Goal: Transaction & Acquisition: Download file/media

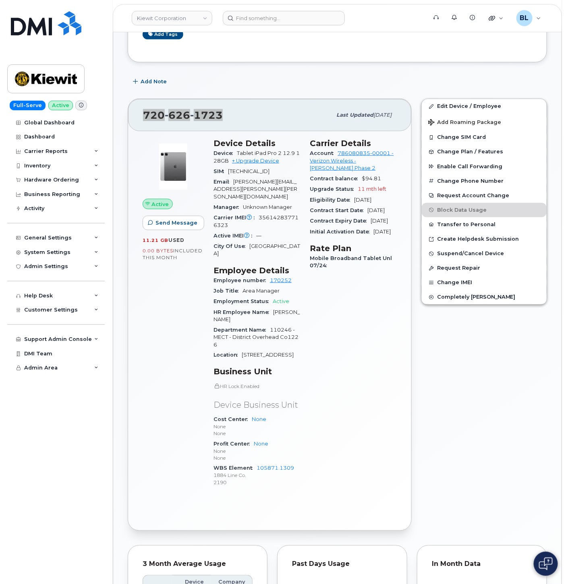
scroll to position [119, 0]
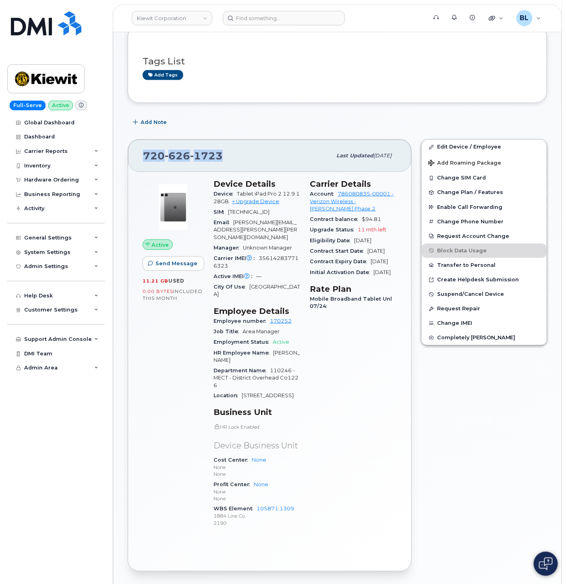
drag, startPoint x: 266, startPoint y: 551, endPoint x: 184, endPoint y: 483, distance: 106.9
click at [266, 551] on div "Active Send Message 11.21 GB  used 0.00 Bytes  included this month Device Detai…" at bounding box center [269, 371] width 283 height 399
click at [73, 148] on div "Carrier Reports" at bounding box center [55, 151] width 97 height 14
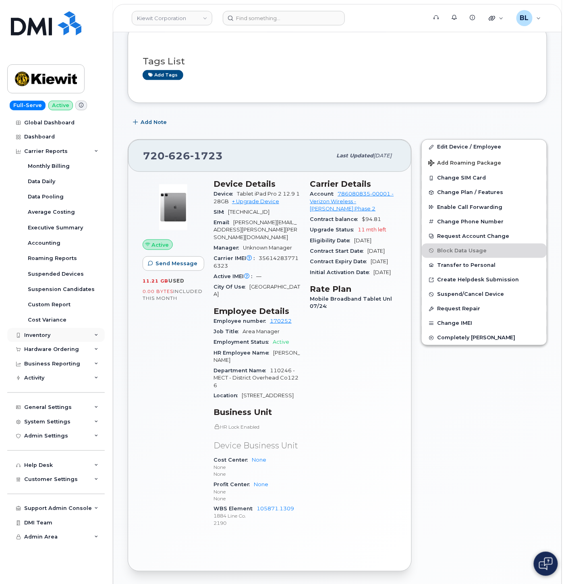
click at [46, 333] on div "Inventory" at bounding box center [37, 335] width 26 height 6
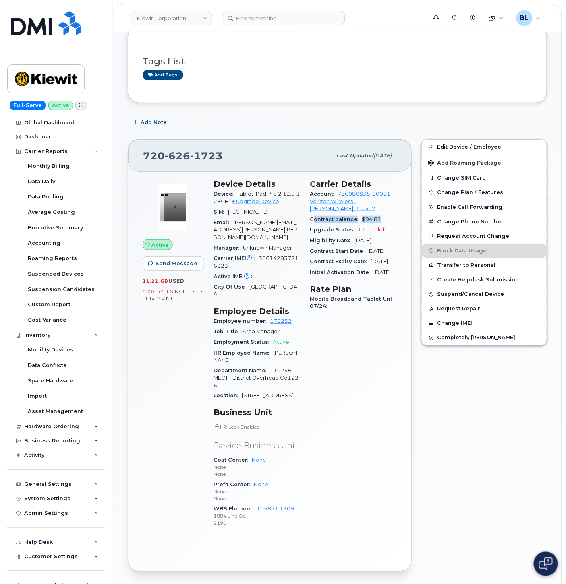
drag, startPoint x: 316, startPoint y: 213, endPoint x: 391, endPoint y: 214, distance: 74.9
click at [391, 214] on div "Contract balance $94.81" at bounding box center [353, 219] width 87 height 10
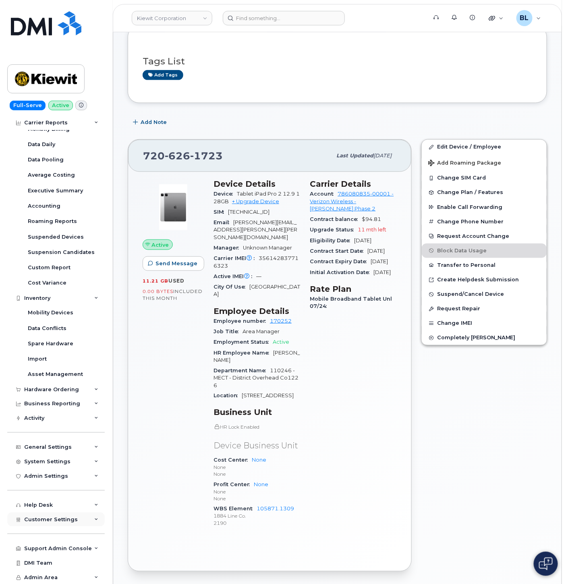
click at [55, 520] on span "Customer Settings" at bounding box center [51, 519] width 54 height 6
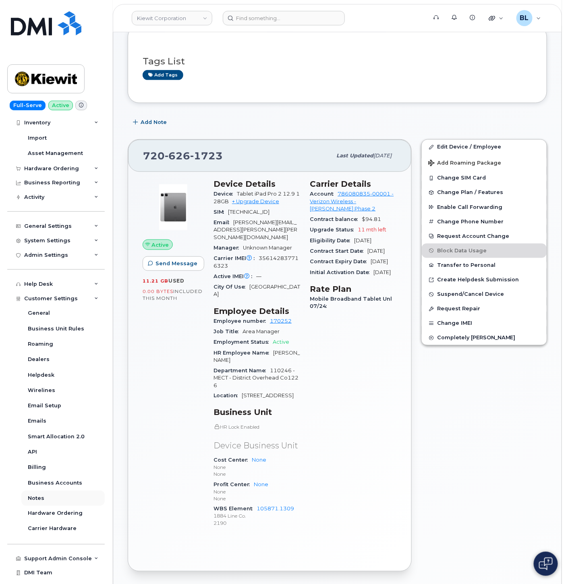
scroll to position [268, 0]
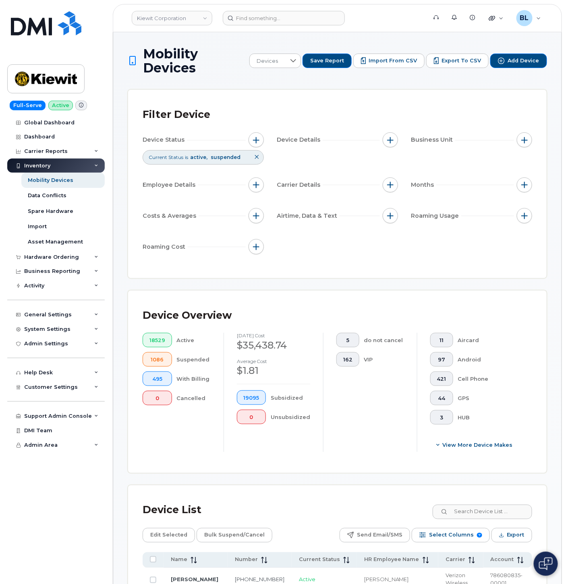
click at [244, 102] on div "Filter Device Device Status Current Status is active suspended Device Details B…" at bounding box center [337, 184] width 418 height 188
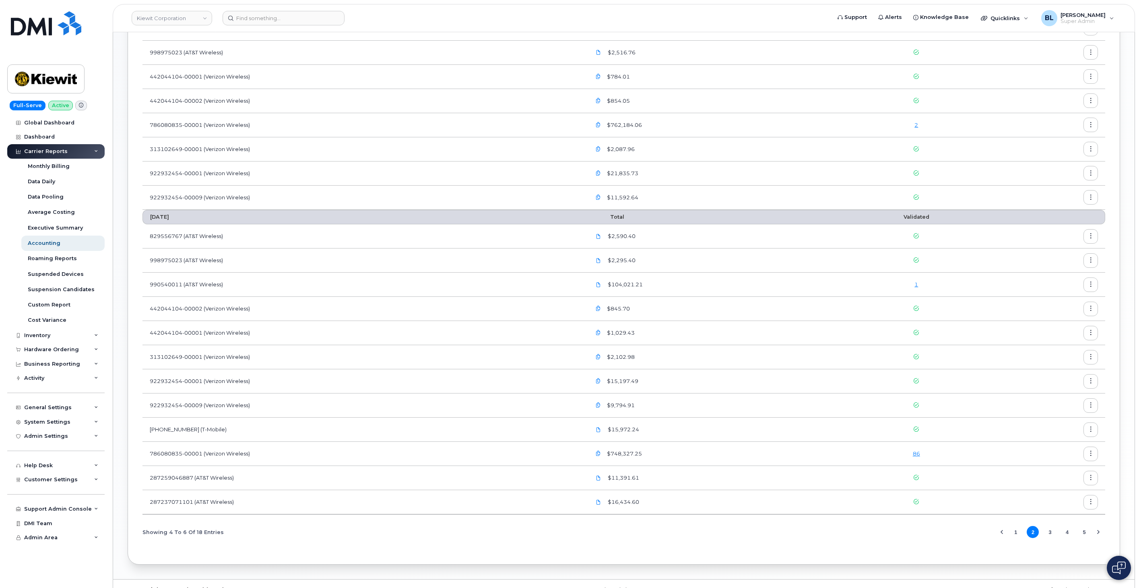
scroll to position [536, 0]
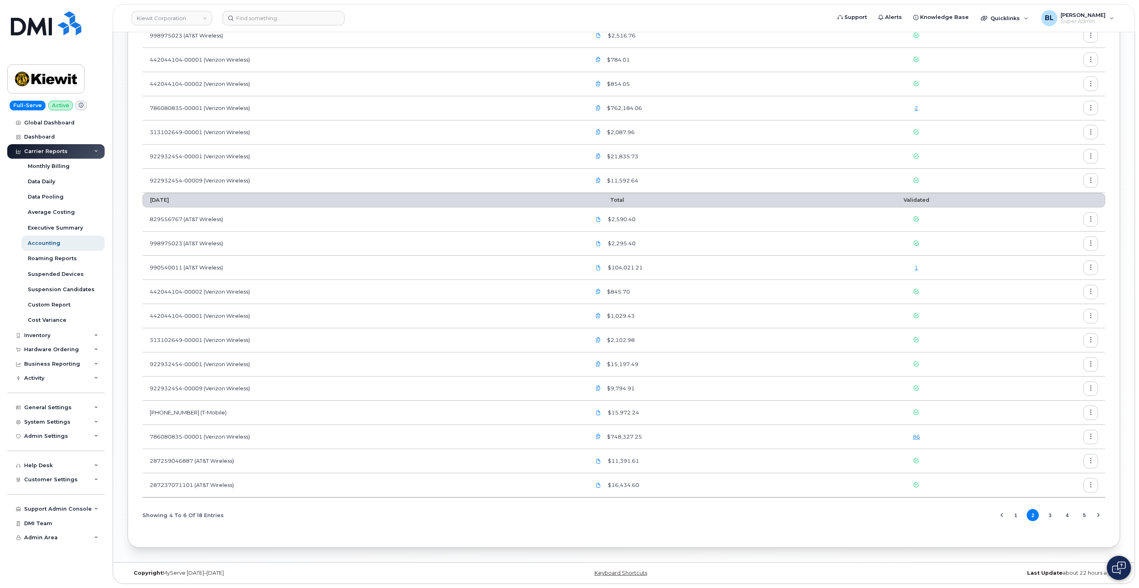
click at [1018, 514] on button "1" at bounding box center [1016, 515] width 12 height 12
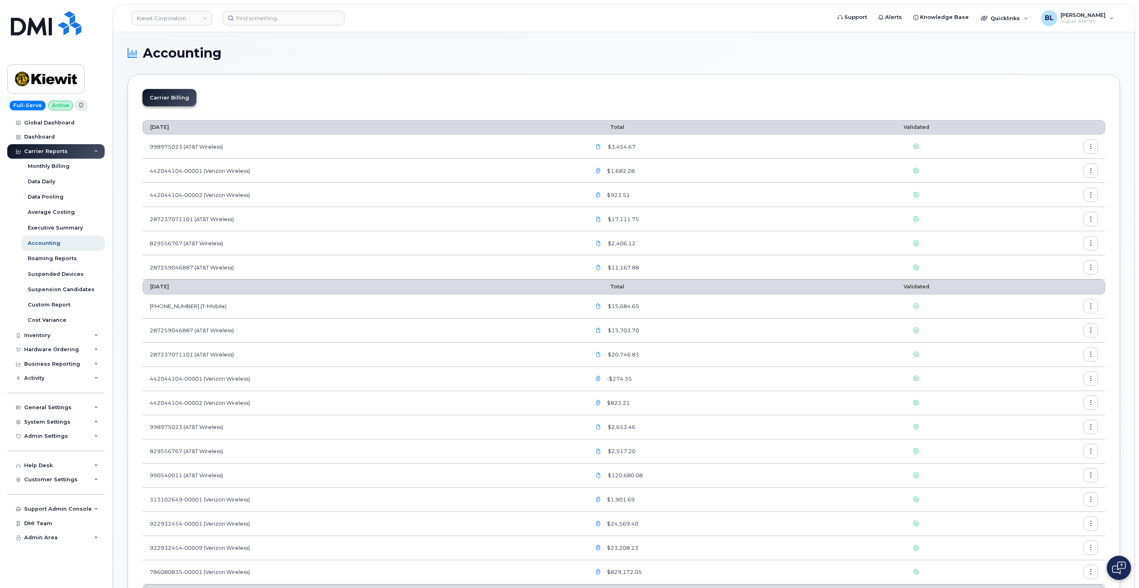
click at [436, 85] on div "Carrier Billing [DATE] Total Validated 998975023 (AT&T Wireless) $3,454.67 4420…" at bounding box center [624, 506] width 993 height 865
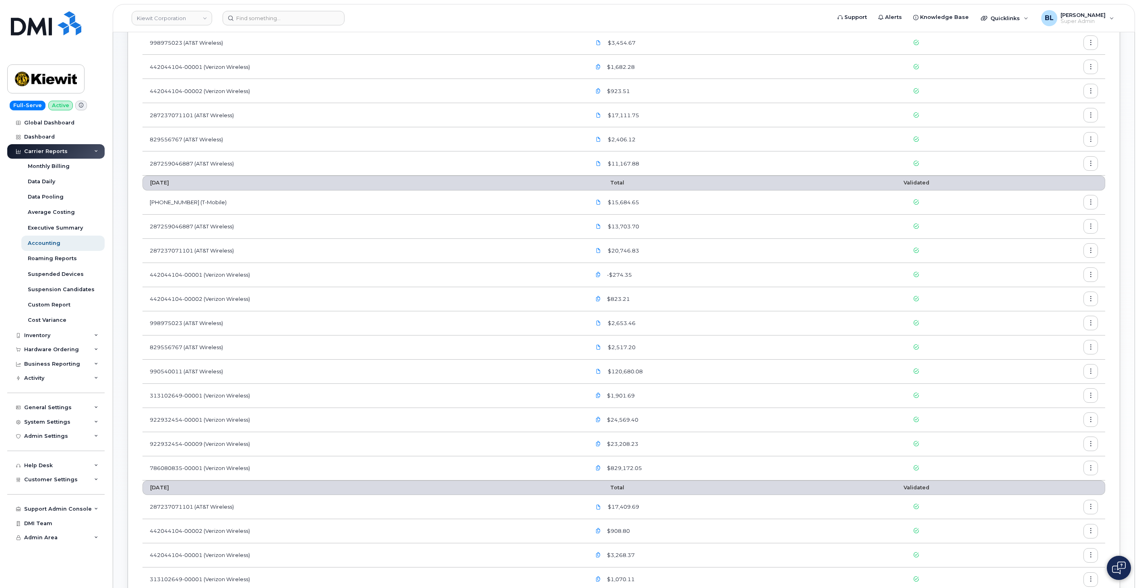
scroll to position [119, 0]
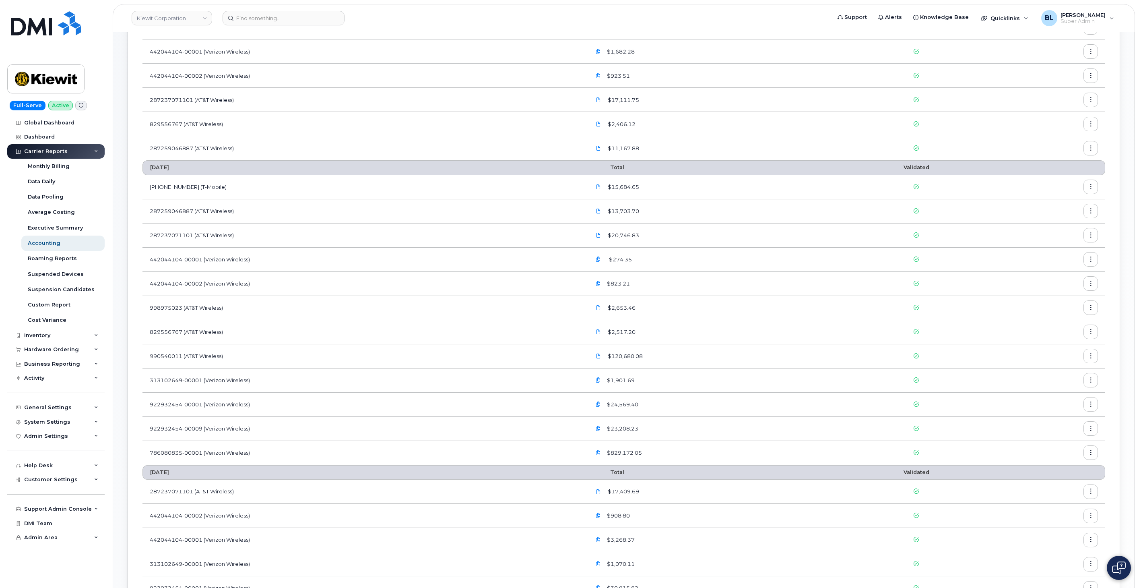
click at [1089, 425] on button "button" at bounding box center [1091, 428] width 14 height 14
click at [1044, 463] on span "Download" at bounding box center [1053, 461] width 31 height 7
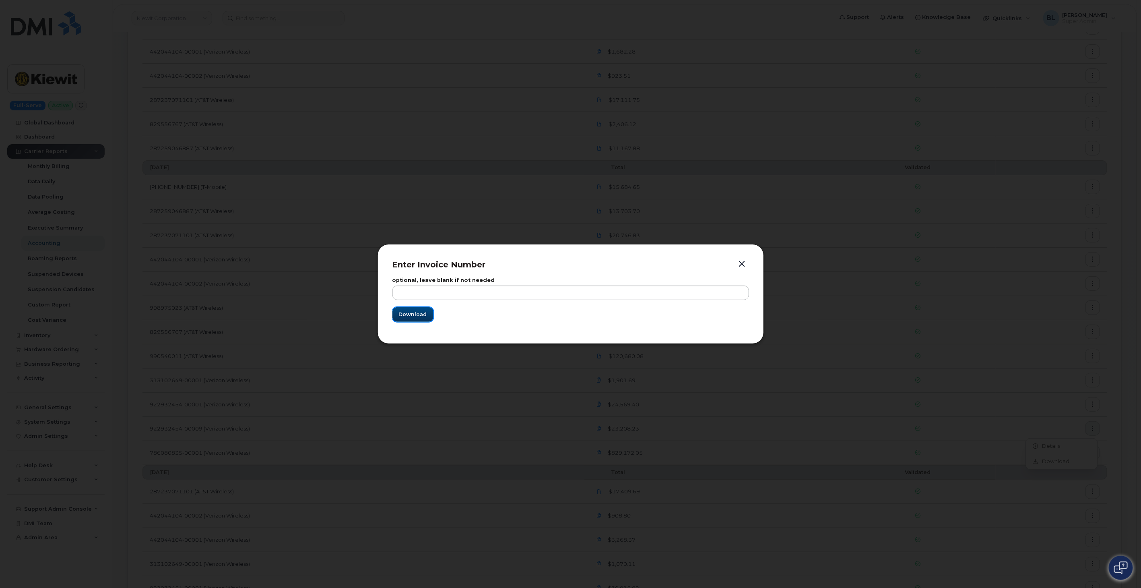
click at [409, 312] on span "Download" at bounding box center [413, 314] width 28 height 8
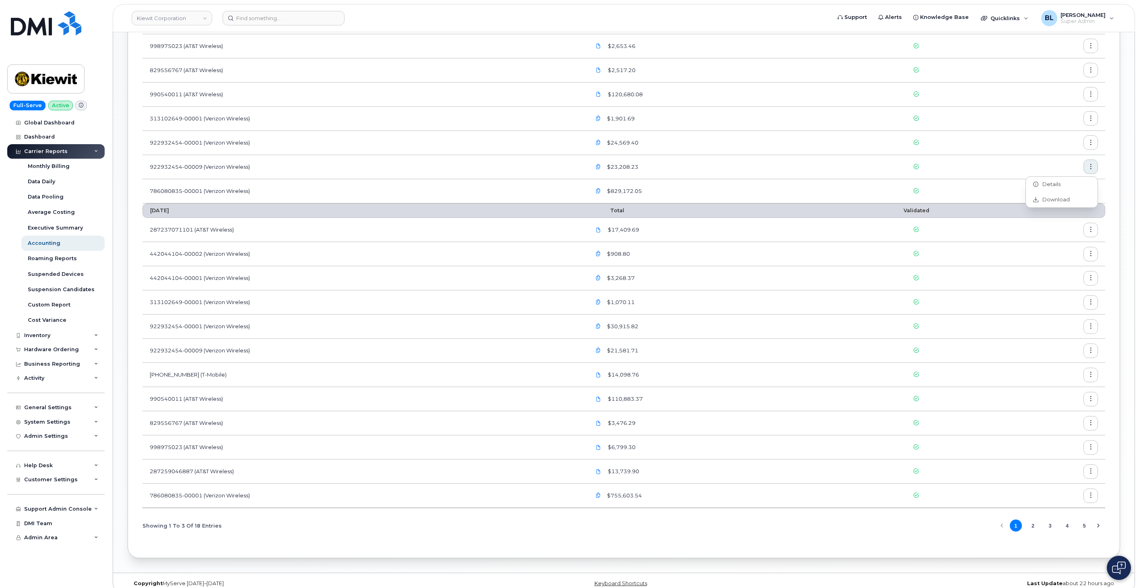
scroll to position [391, 0]
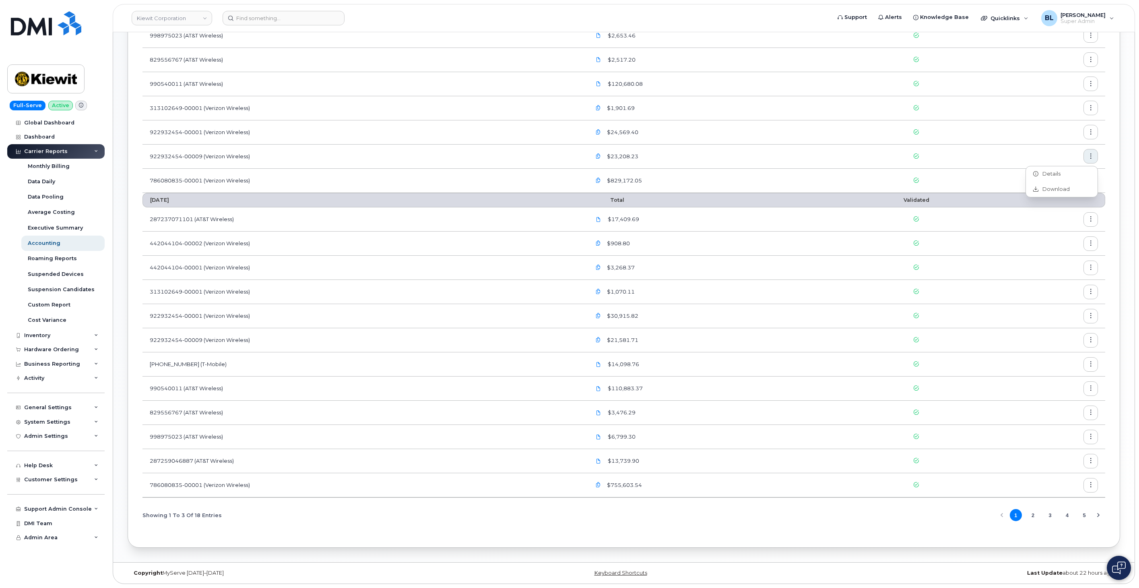
click at [1086, 339] on button "button" at bounding box center [1091, 340] width 14 height 14
click at [1055, 378] on div "Download" at bounding box center [1062, 372] width 72 height 15
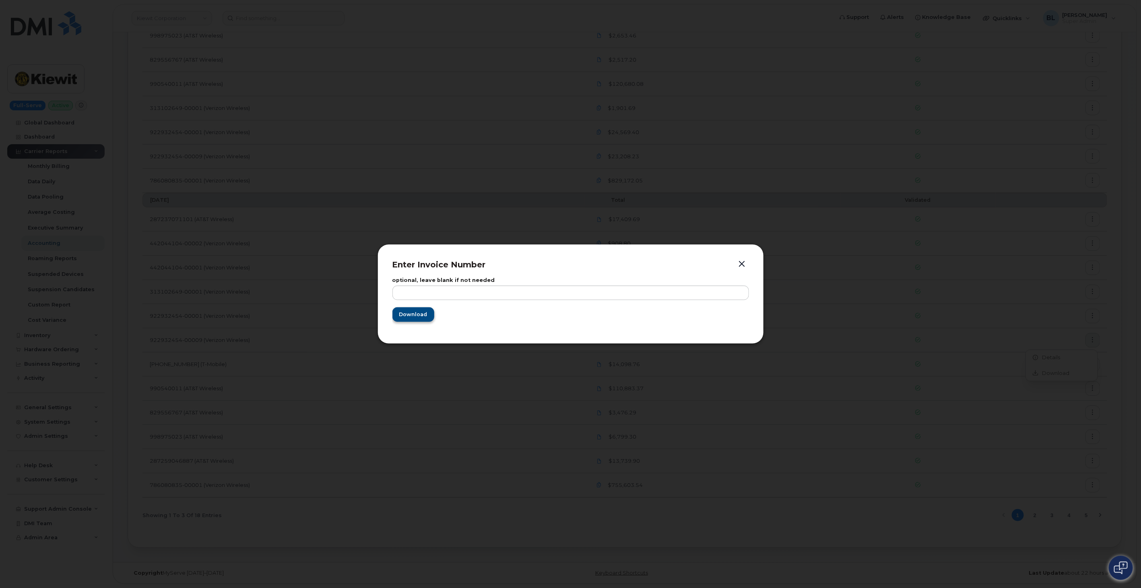
drag, startPoint x: 363, startPoint y: 322, endPoint x: 397, endPoint y: 316, distance: 34.0
click at [369, 320] on div at bounding box center [570, 294] width 1141 height 588
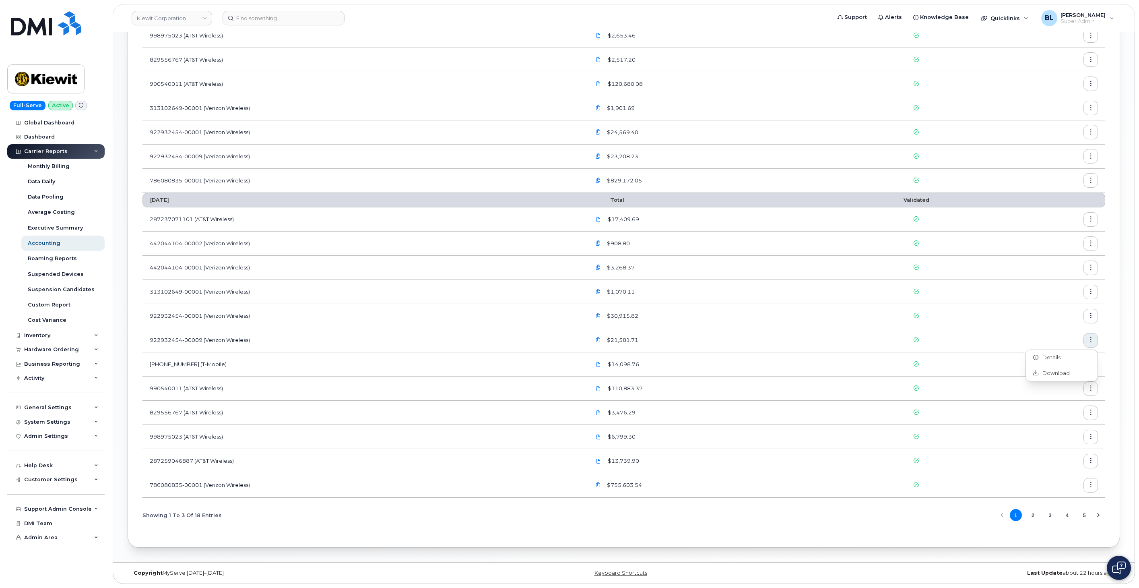
drag, startPoint x: 279, startPoint y: 331, endPoint x: 950, endPoint y: 328, distance: 671.0
click at [943, 328] on tr "922932454-00009 (Verizon Wireless) $21,581.71" at bounding box center [623, 340] width 963 height 24
click at [1092, 341] on icon "button" at bounding box center [1090, 339] width 5 height 5
click at [1063, 372] on span "Download" at bounding box center [1053, 373] width 31 height 7
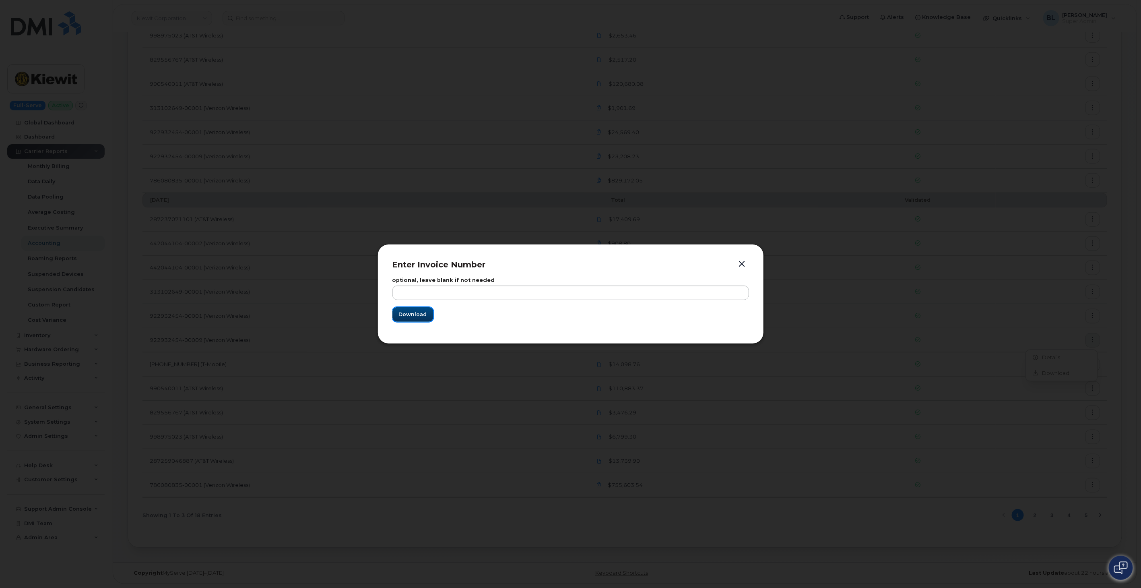
click at [423, 314] on span "Download" at bounding box center [413, 314] width 28 height 8
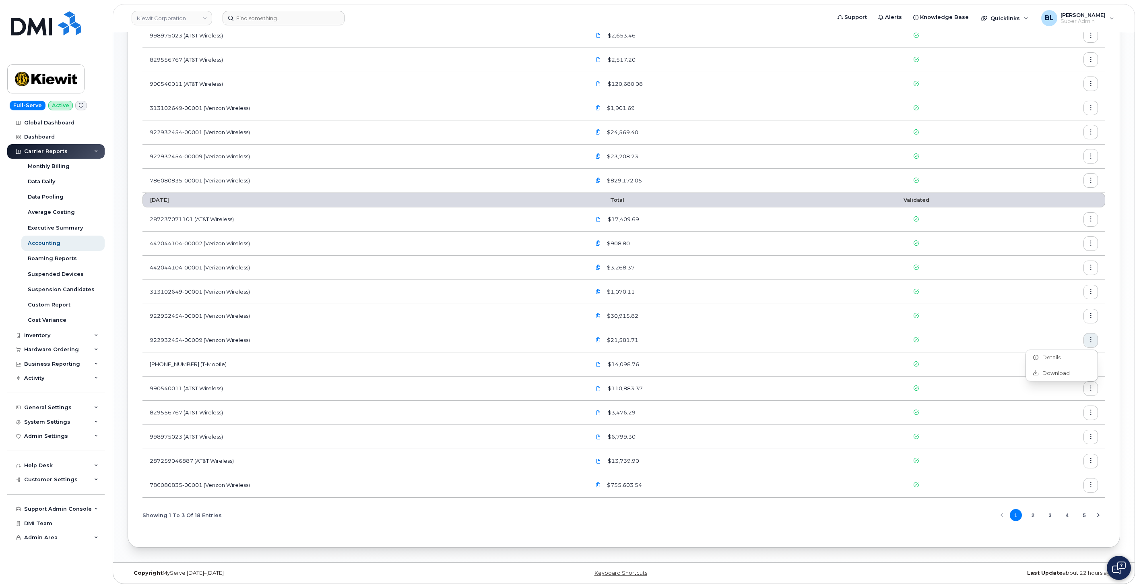
drag, startPoint x: 411, startPoint y: 23, endPoint x: 424, endPoint y: 22, distance: 12.9
click at [415, 25] on form at bounding box center [524, 18] width 603 height 14
